Goal: Book appointment/travel/reservation

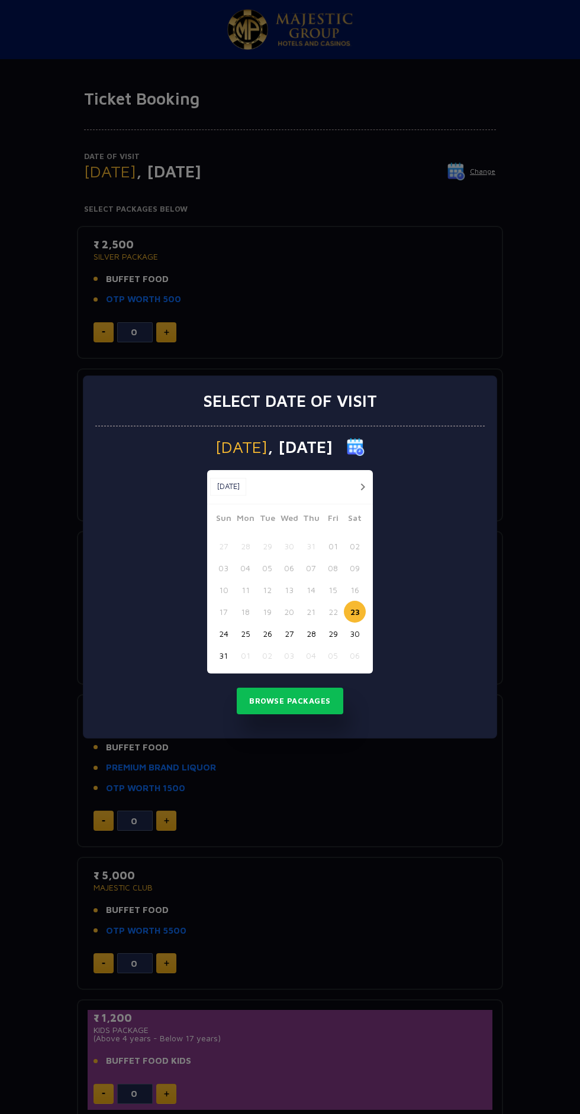
click at [472, 254] on div "Select date of visit [DATE] [DATE] [DATE] Sun Mon Tue Wed Thu Fri Sat 27 28 29 …" at bounding box center [290, 557] width 580 height 1114
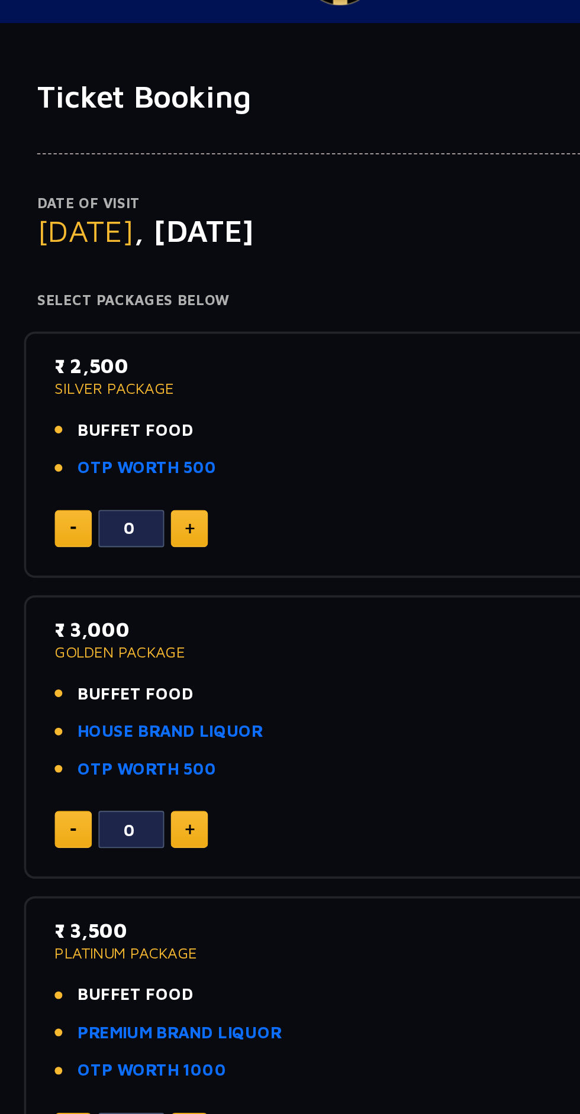
scroll to position [44, 0]
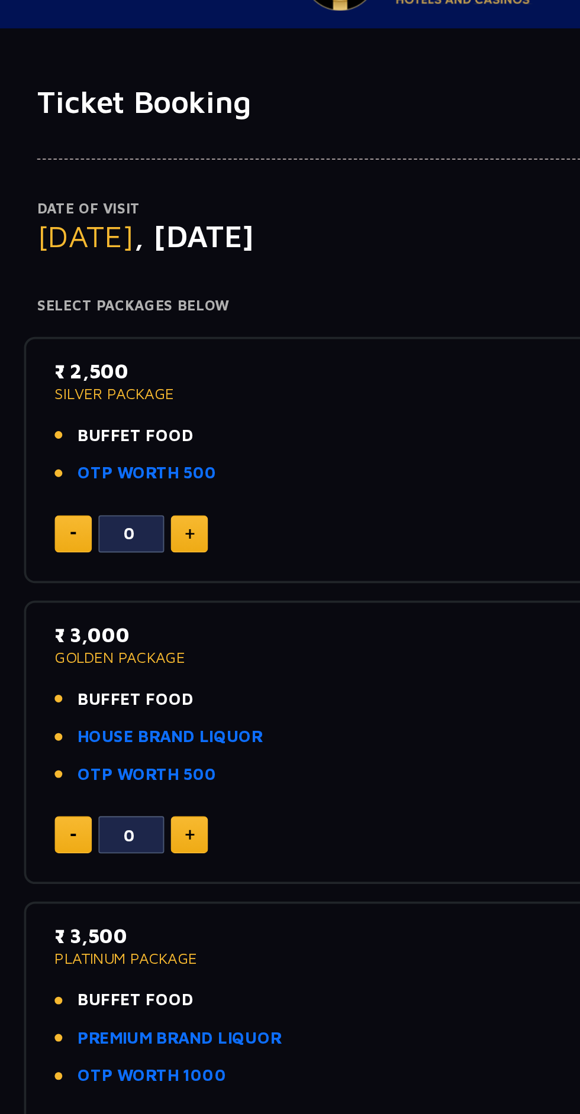
click at [125, 212] on p "SILVER PACKAGE" at bounding box center [289, 213] width 393 height 8
click at [125, 195] on p "₹ 2,500" at bounding box center [289, 201] width 393 height 16
click at [132, 205] on p "₹ 2,500" at bounding box center [289, 201] width 393 height 16
click at [159, 196] on p "₹ 2,500" at bounding box center [289, 201] width 393 height 16
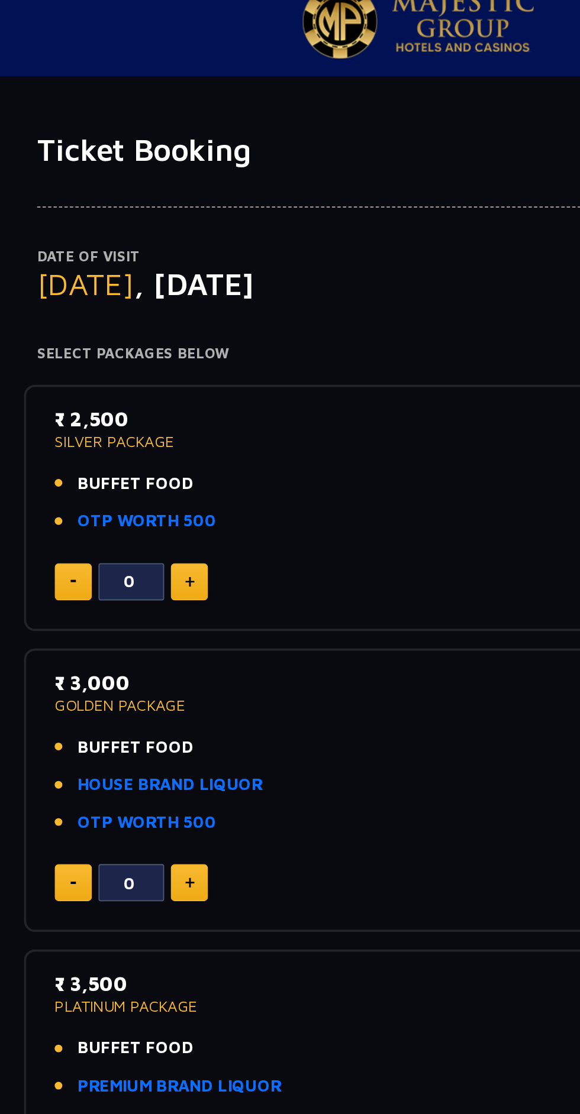
scroll to position [0, 0]
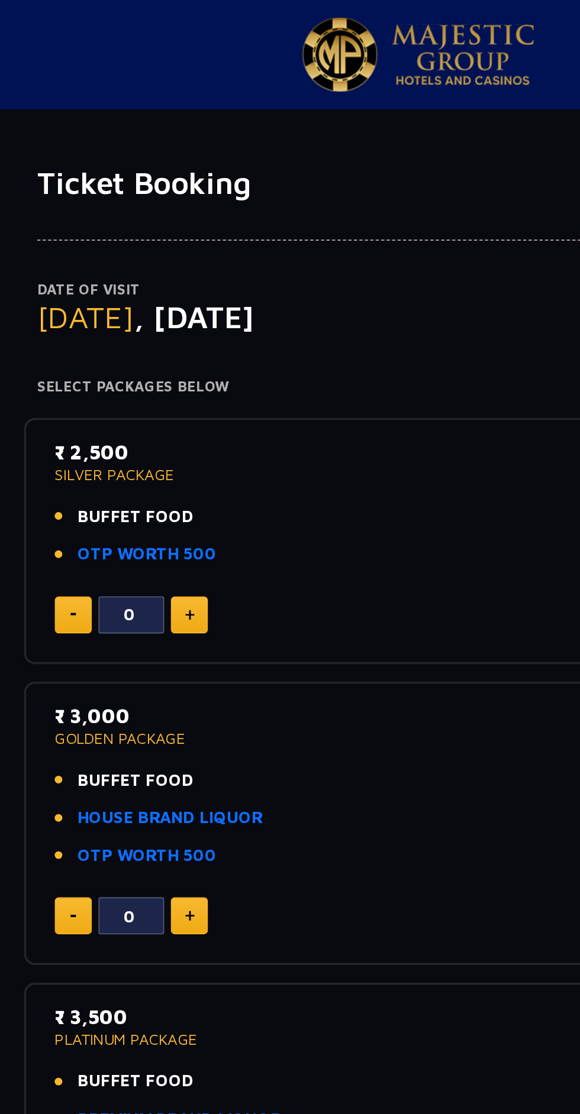
click at [136, 169] on span "[DATE]" at bounding box center [110, 171] width 52 height 20
